Goal: Information Seeking & Learning: Learn about a topic

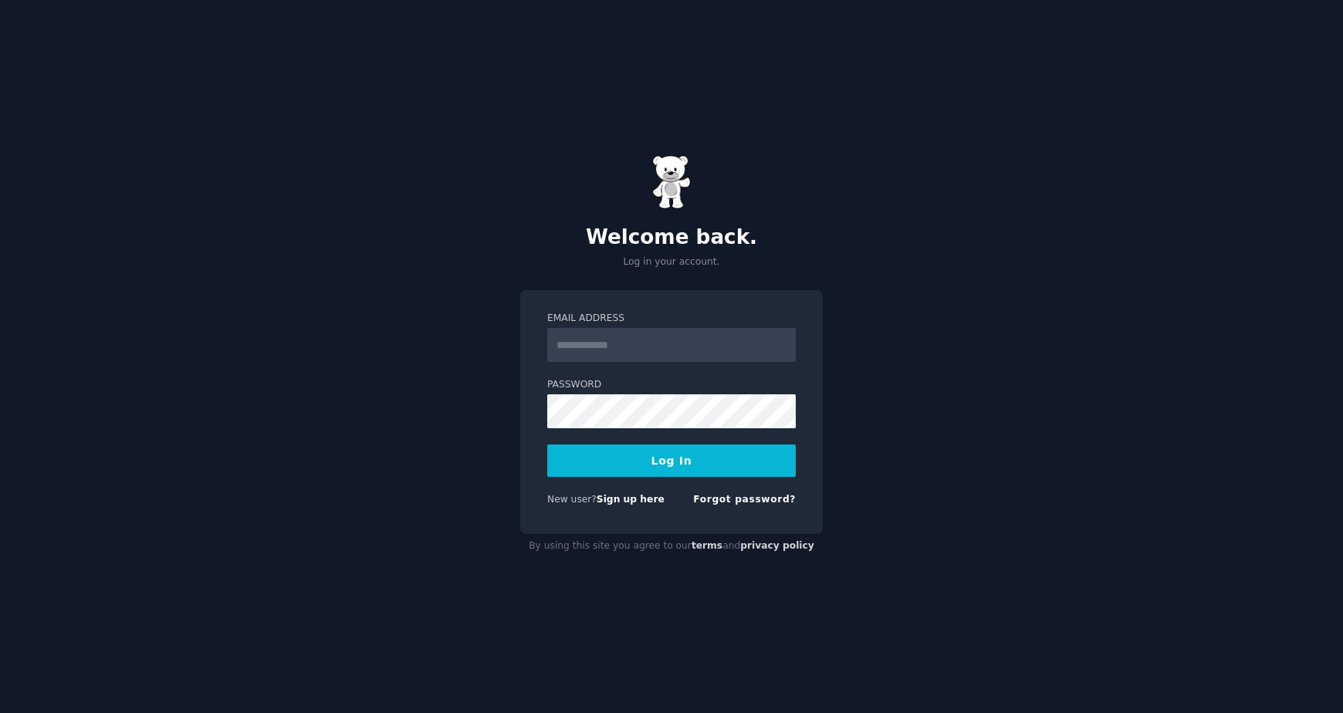
click at [621, 345] on input "Email Address" at bounding box center [671, 345] width 249 height 34
type input "**********"
click at [640, 473] on button "Log In" at bounding box center [671, 461] width 249 height 32
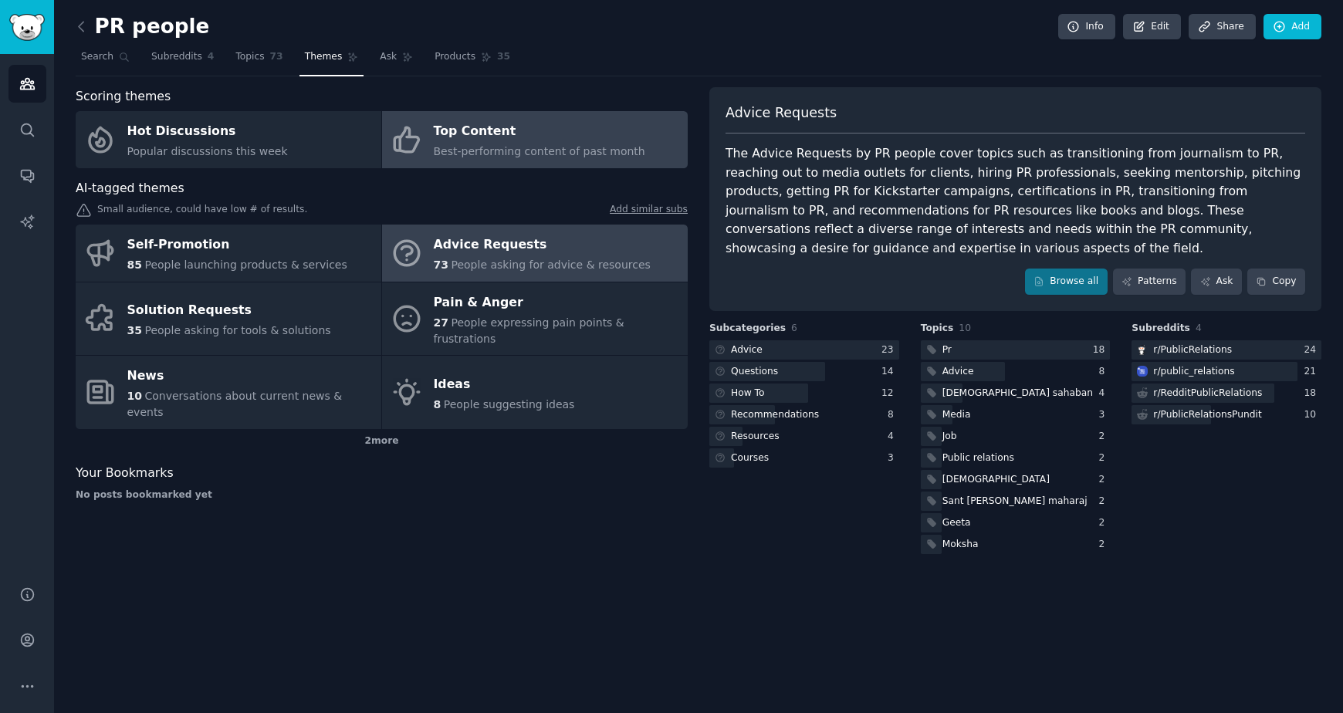
click at [493, 136] on div "Top Content" at bounding box center [540, 132] width 212 height 25
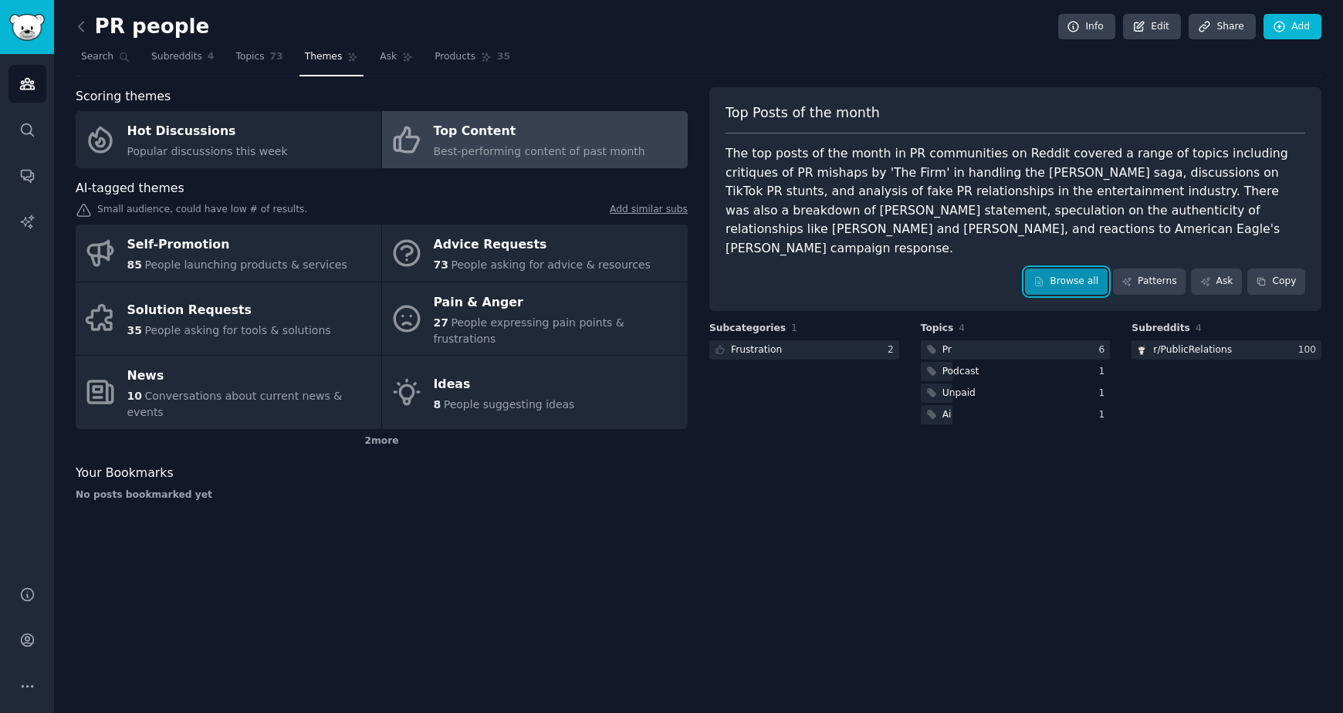
click at [1100, 269] on link "Browse all" at bounding box center [1066, 282] width 83 height 26
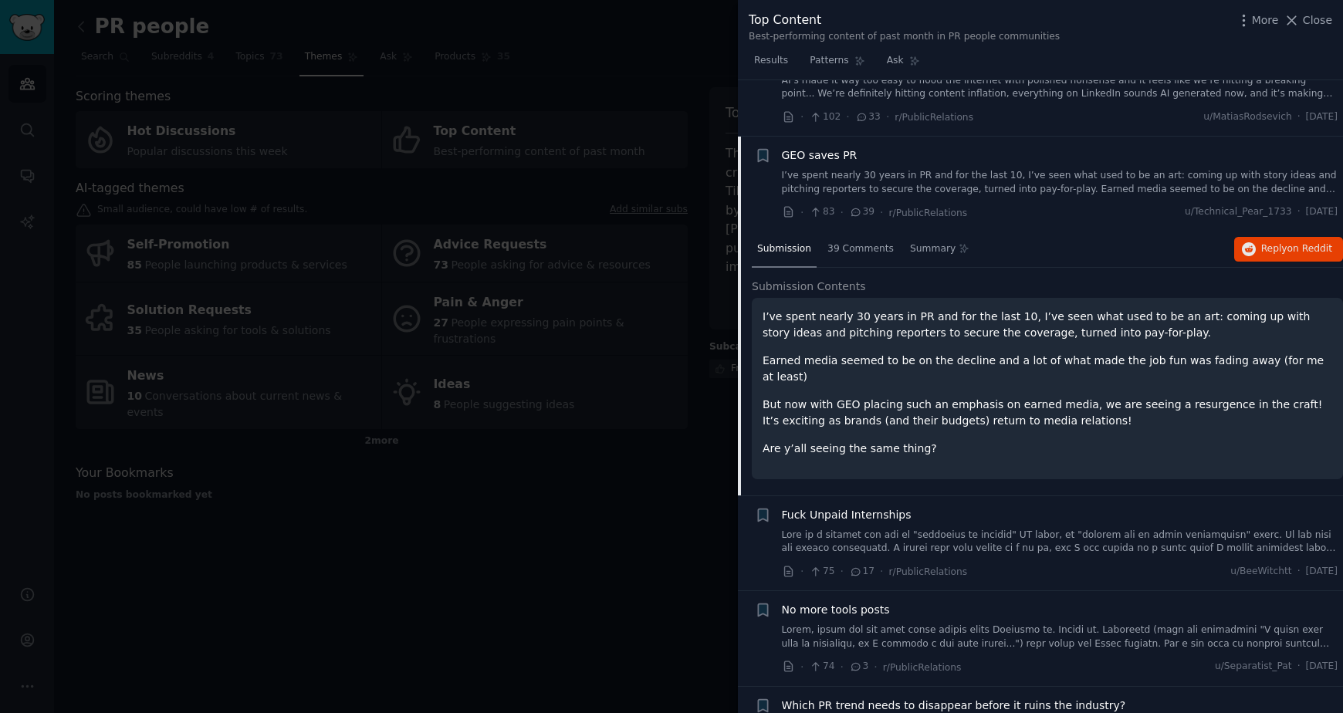
scroll to position [294, 0]
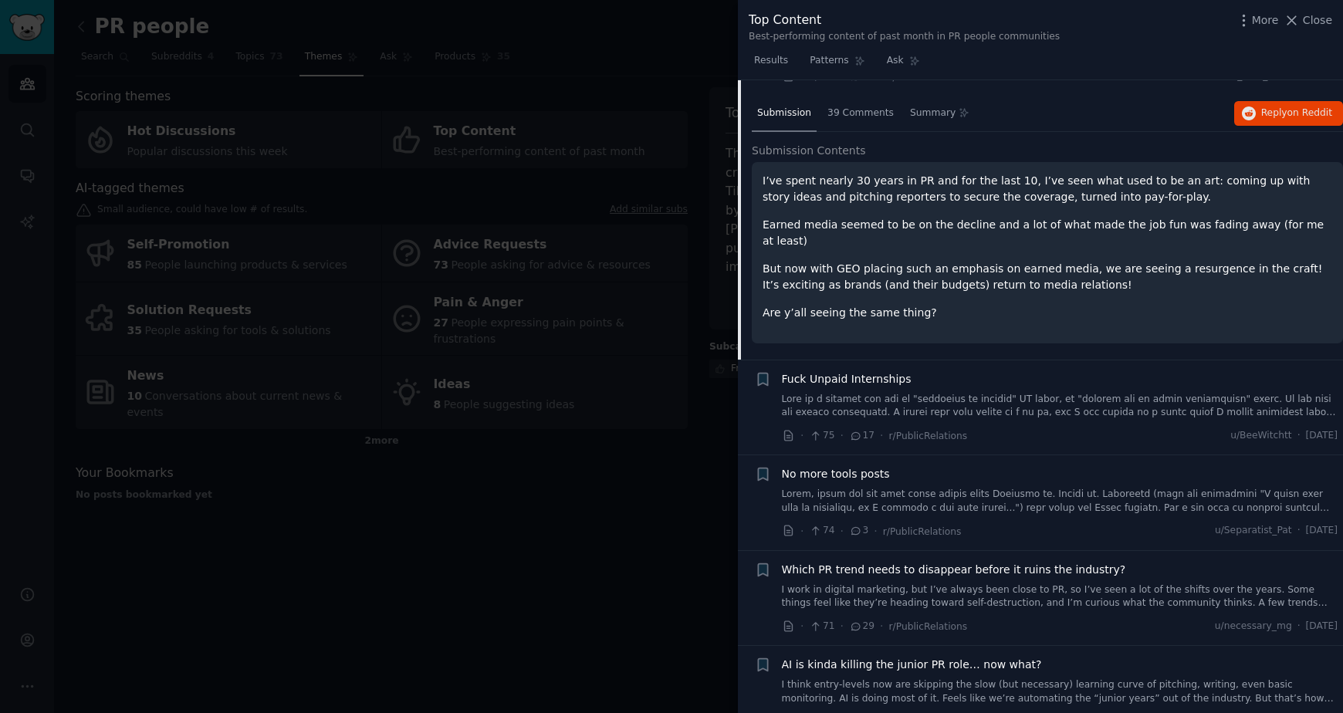
click at [1034, 562] on span "Which PR trend needs to disappear before it ruins the industry?" at bounding box center [954, 570] width 344 height 16
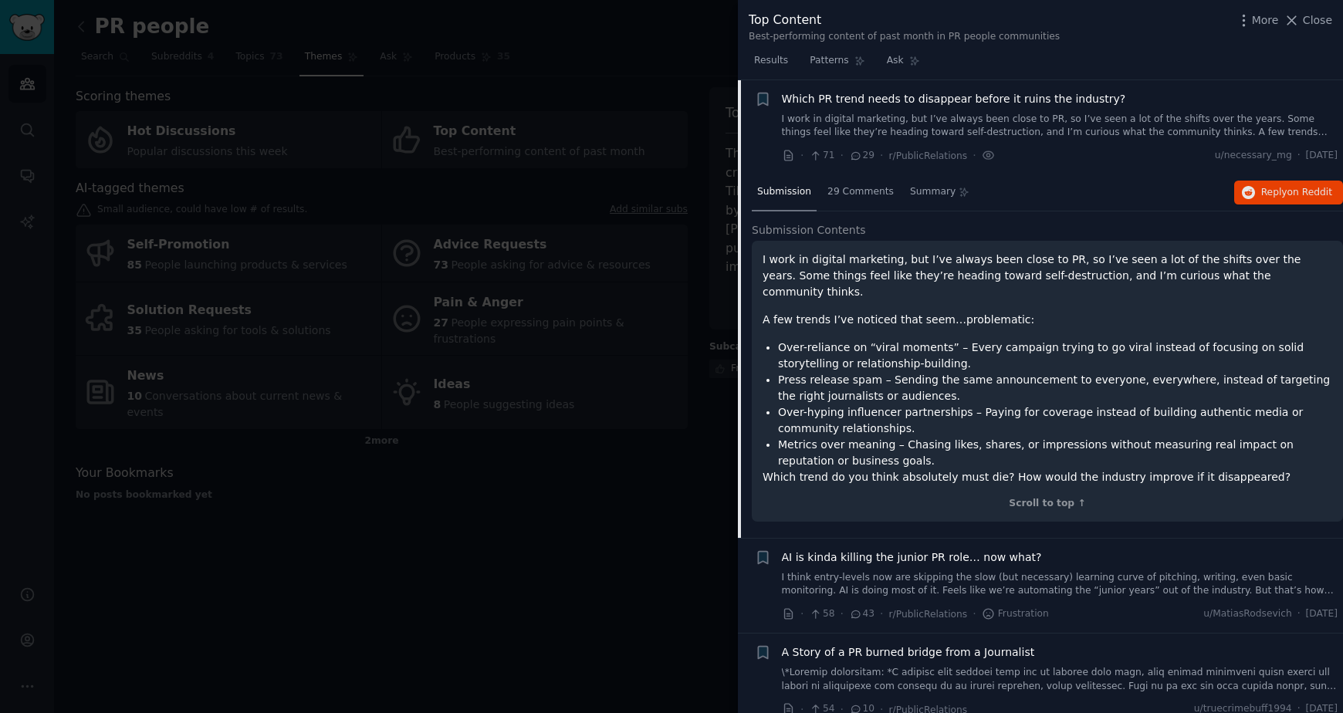
scroll to position [476, 0]
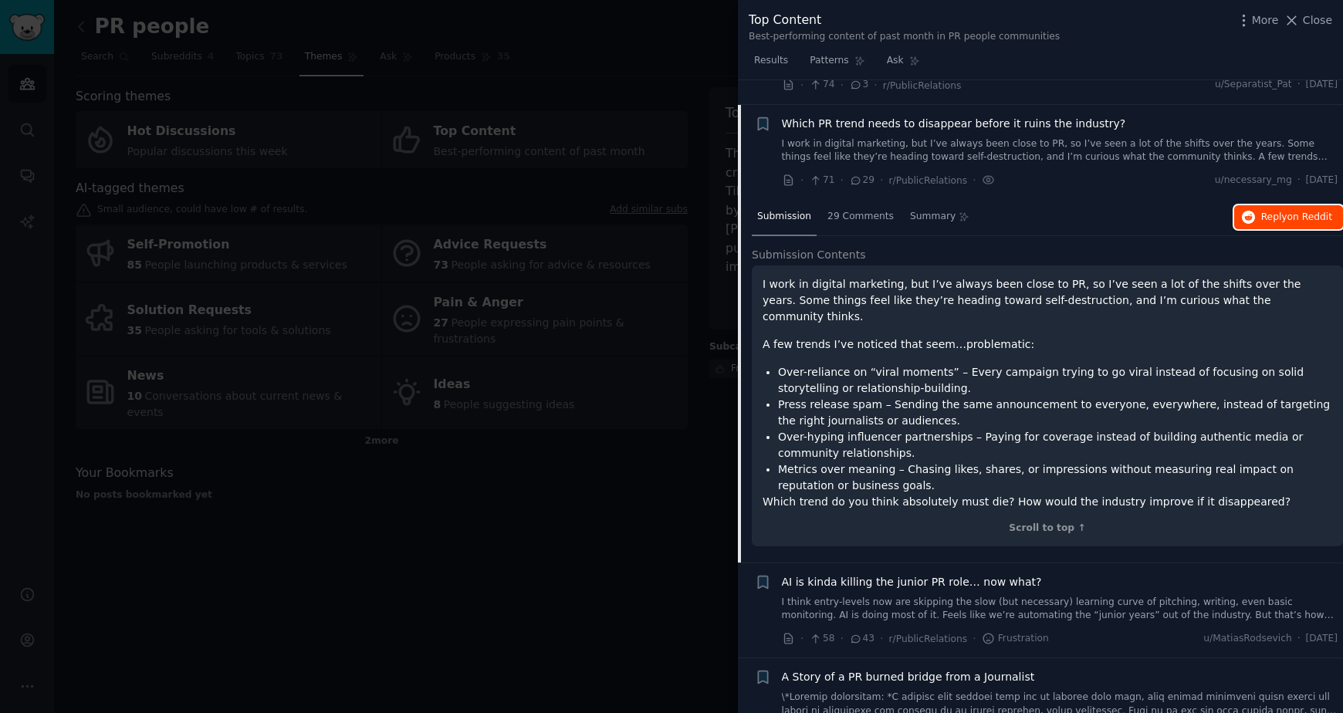
click at [1268, 218] on span "Reply on Reddit" at bounding box center [1296, 218] width 71 height 14
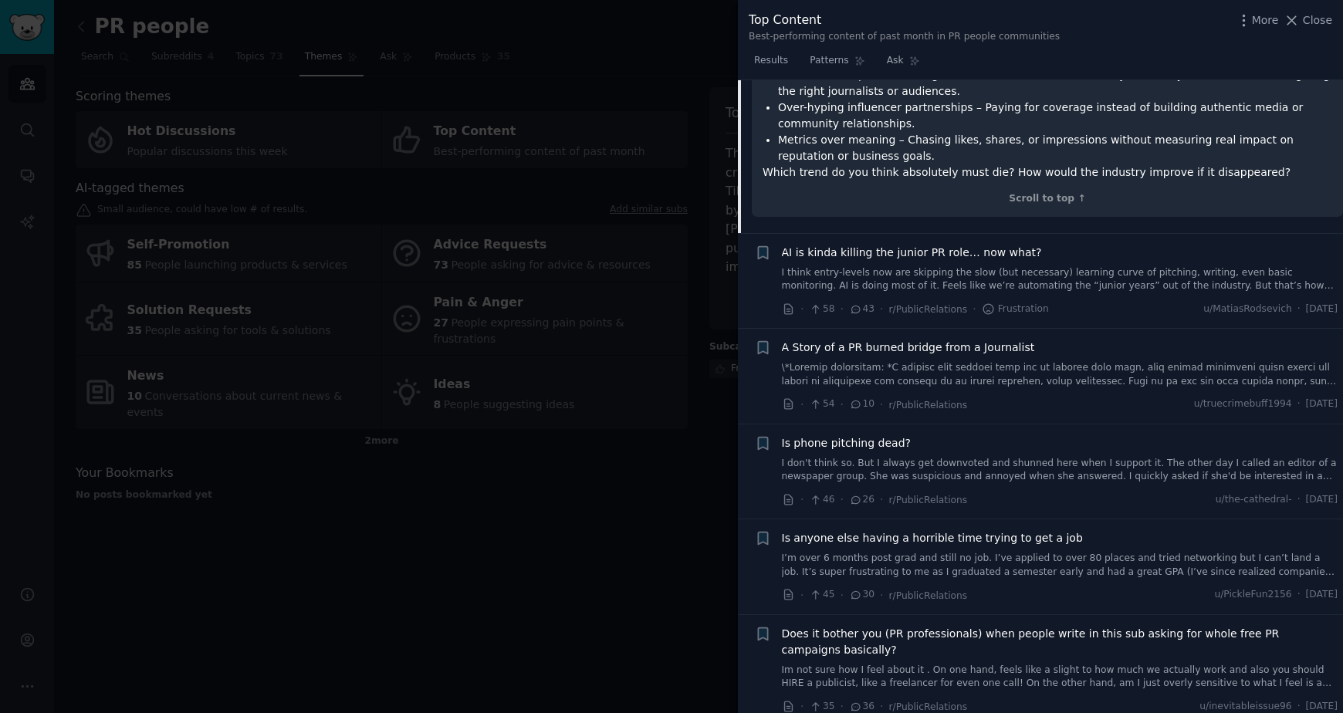
click at [1080, 361] on link at bounding box center [1060, 374] width 557 height 27
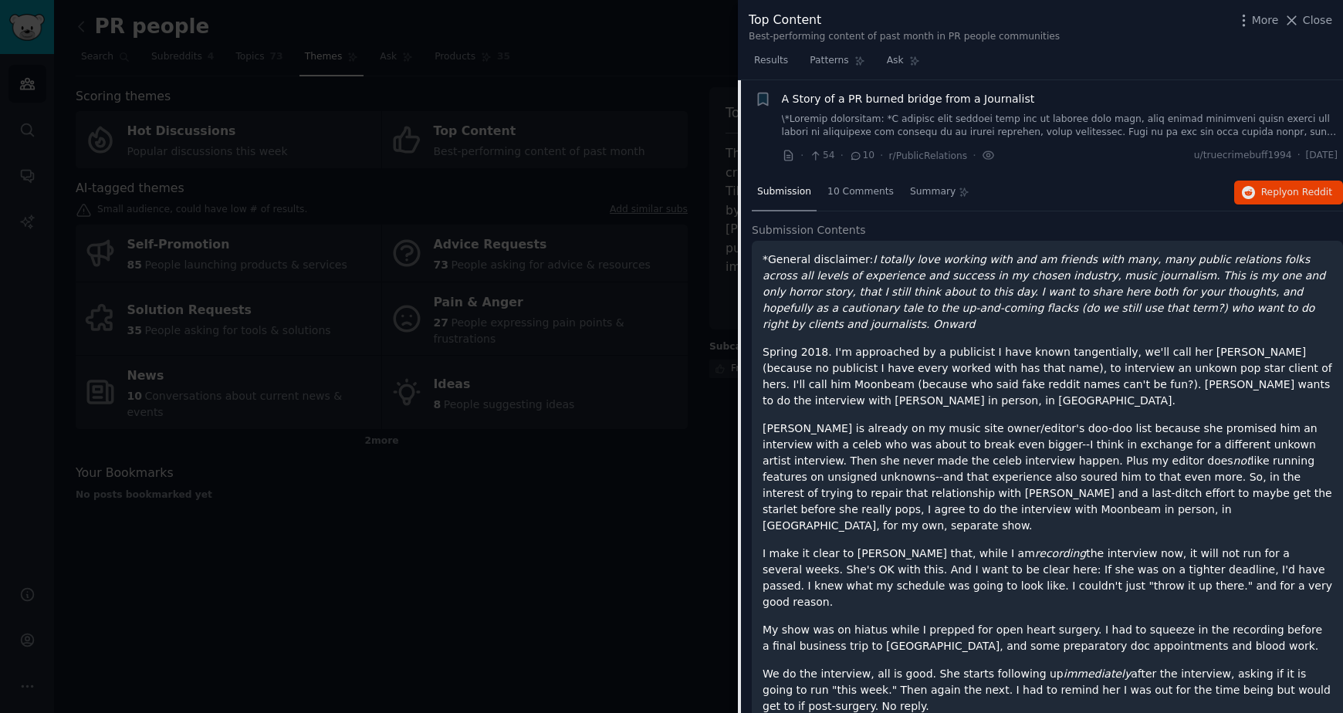
scroll to position [838, 0]
